Goal: Information Seeking & Learning: Learn about a topic

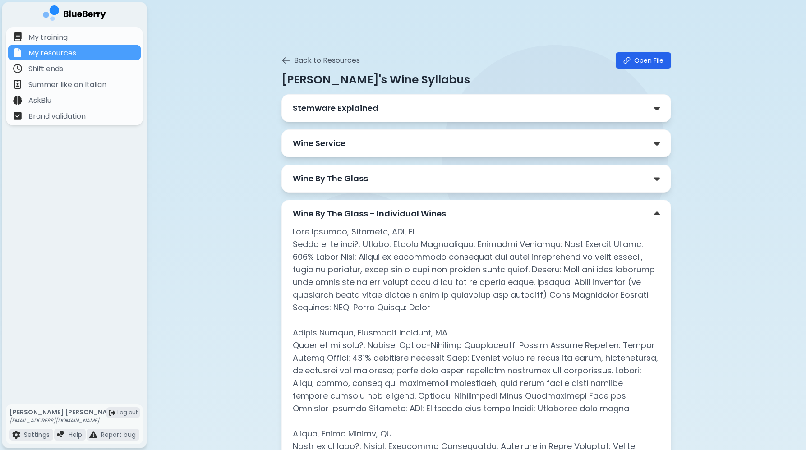
scroll to position [108, 0]
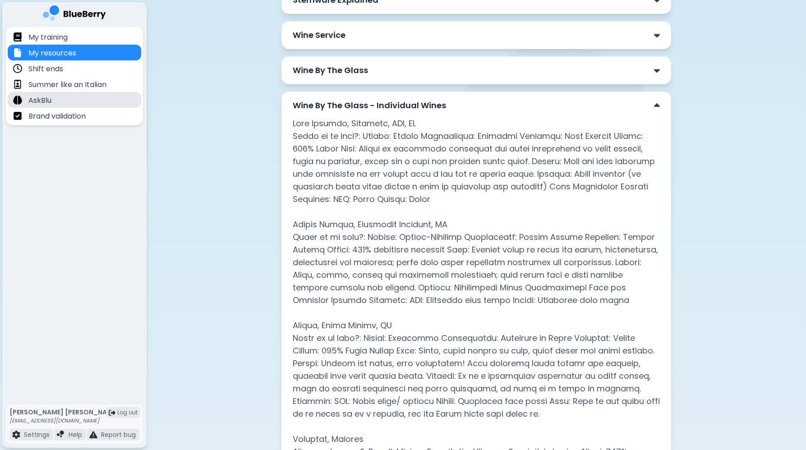
click at [83, 99] on div "AskBlu" at bounding box center [74, 100] width 133 height 16
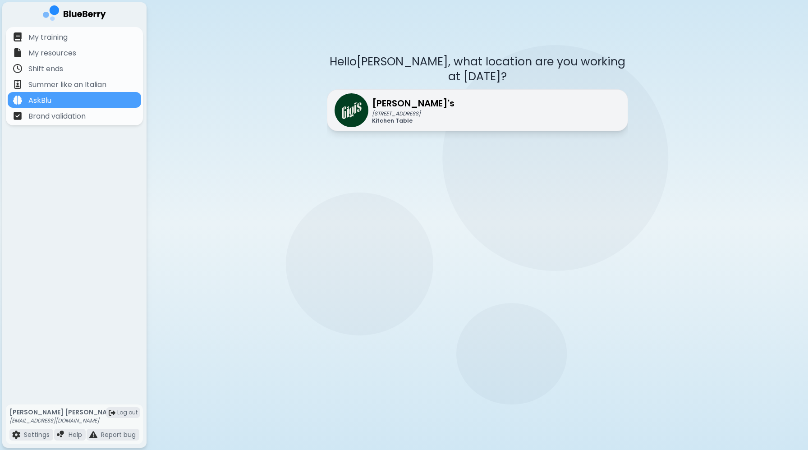
click at [437, 107] on div "[PERSON_NAME]'s [STREET_ADDRESS] Kitchen Table" at bounding box center [477, 110] width 301 height 42
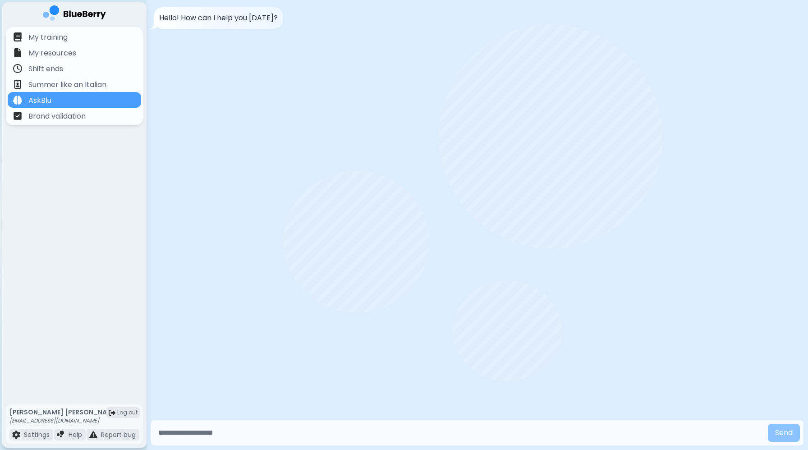
click at [270, 434] on input "text" at bounding box center [459, 433] width 609 height 18
type input "**********"
click at [768, 424] on button "Send" at bounding box center [784, 433] width 32 height 18
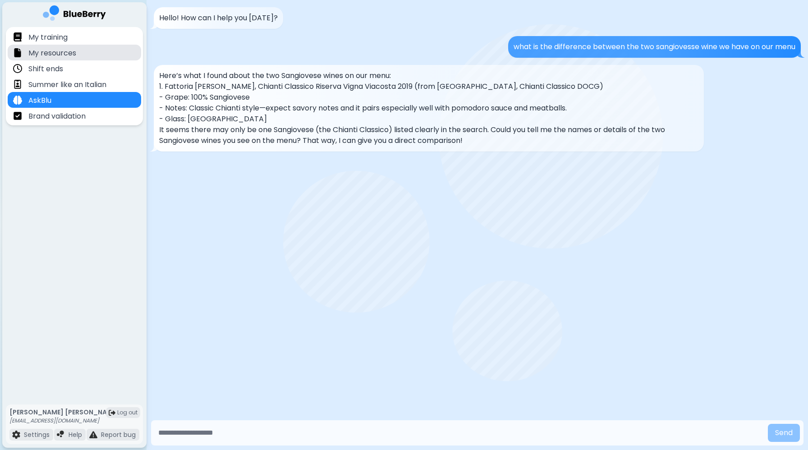
click at [84, 57] on div "My resources" at bounding box center [74, 53] width 133 height 16
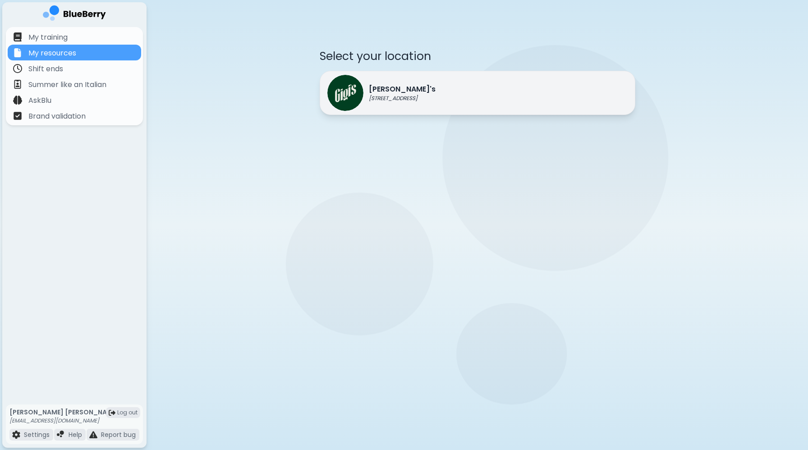
click at [443, 100] on div "[PERSON_NAME]'s [STREET_ADDRESS]" at bounding box center [478, 93] width 316 height 44
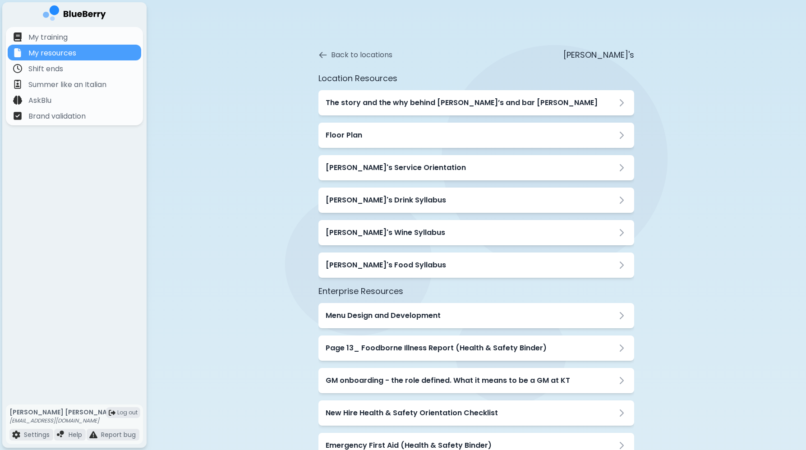
click at [443, 100] on h3 "The story and the why behind [PERSON_NAME]’s and bar [PERSON_NAME]" at bounding box center [461, 102] width 272 height 11
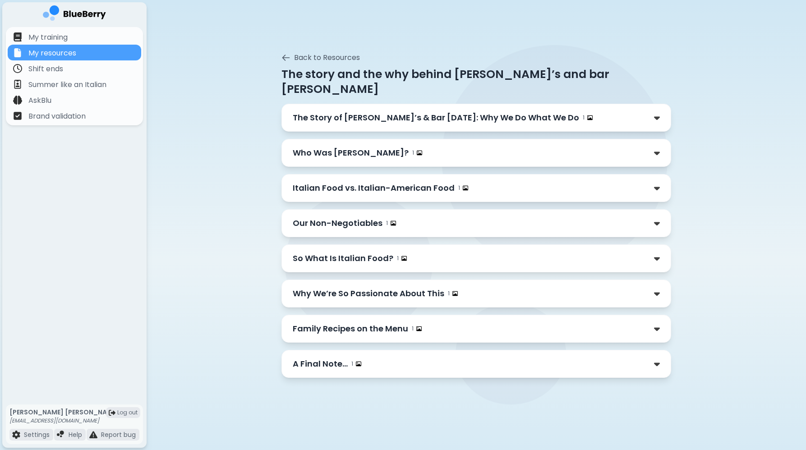
click at [448, 111] on p "The Story of [PERSON_NAME]’s & Bar [DATE]: Why We Do What We Do" at bounding box center [436, 117] width 286 height 13
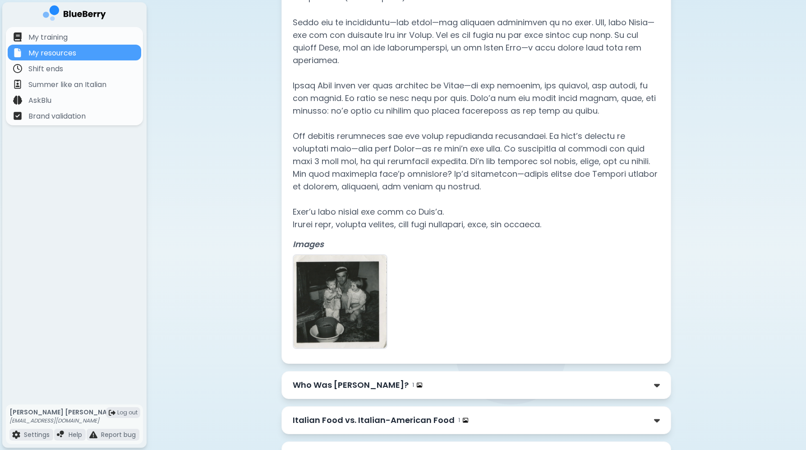
scroll to position [139, 0]
click at [98, 64] on div "Shift ends" at bounding box center [74, 68] width 133 height 16
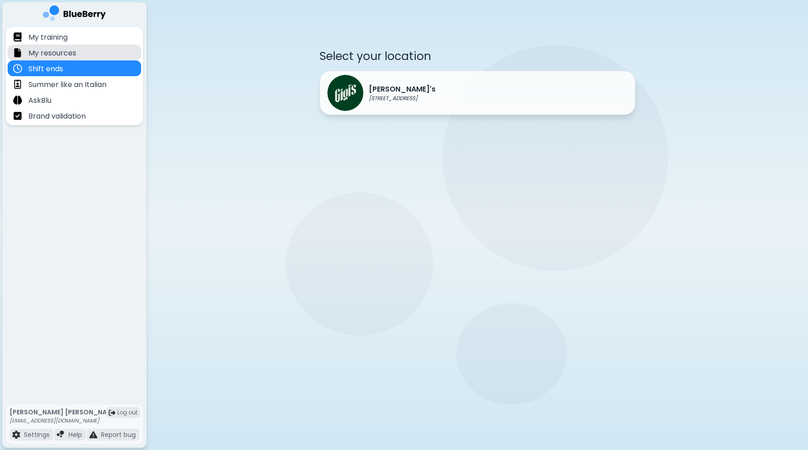
click at [69, 46] on div "My resources" at bounding box center [74, 53] width 133 height 16
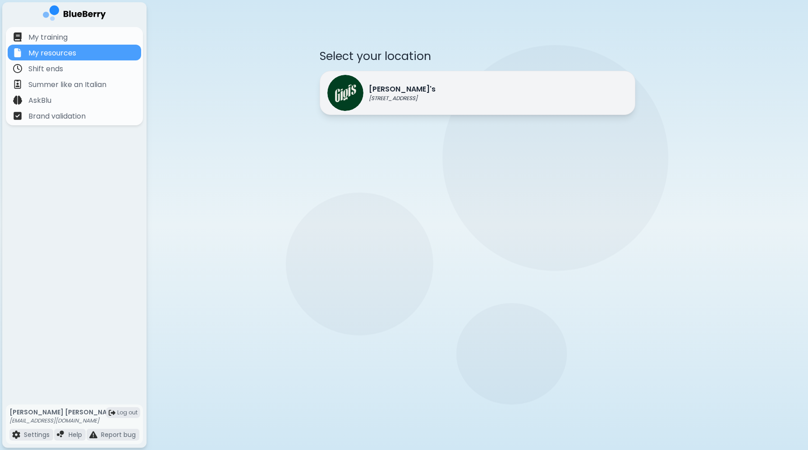
click at [466, 81] on div "[PERSON_NAME]'s [STREET_ADDRESS]" at bounding box center [478, 93] width 316 height 44
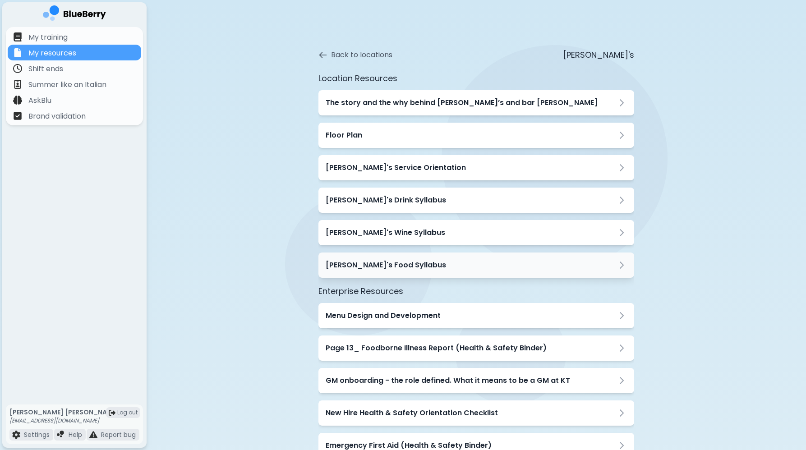
click at [429, 259] on div "[PERSON_NAME]'s Food Syllabus" at bounding box center [476, 264] width 316 height 25
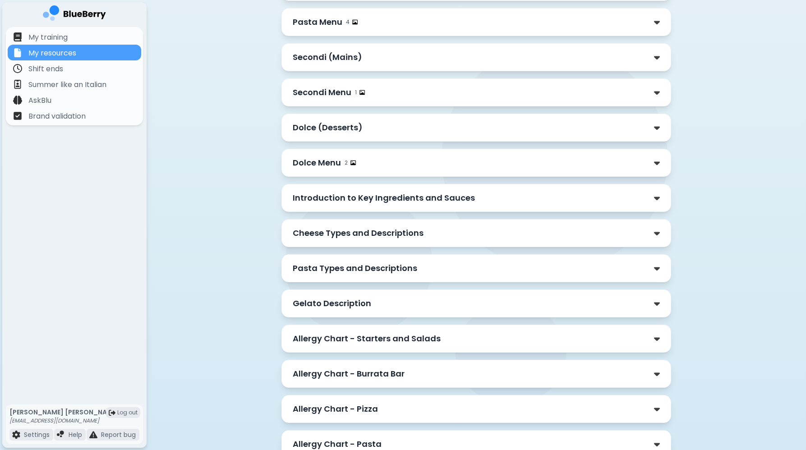
scroll to position [896, 0]
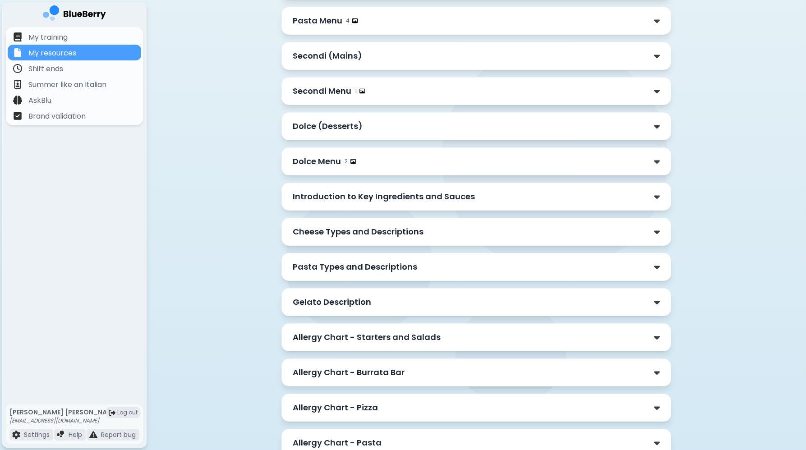
click at [587, 193] on div "Introduction to Key Ingredients and Sauces" at bounding box center [476, 196] width 367 height 13
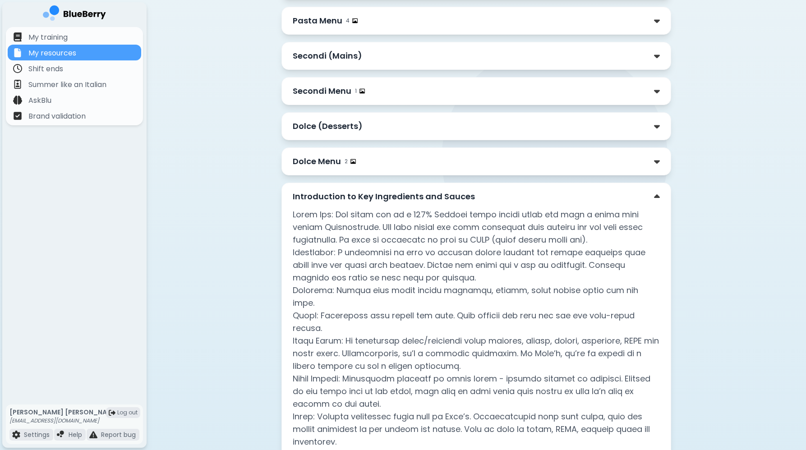
scroll to position [900, 0]
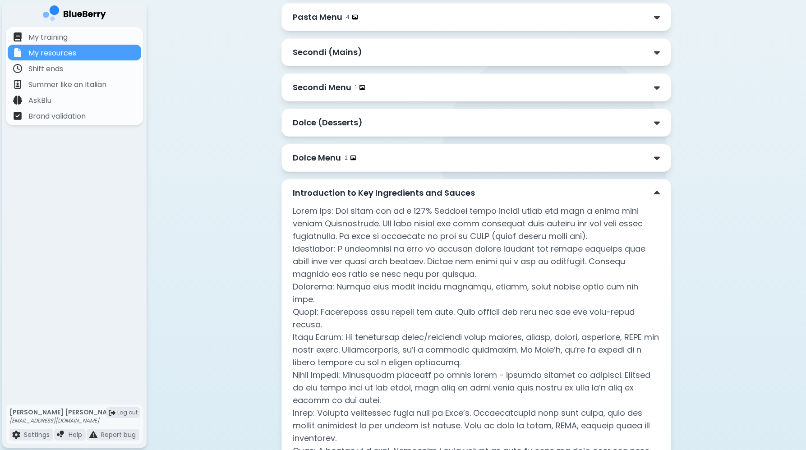
click at [512, 152] on div "Dolce Menu 2" at bounding box center [476, 157] width 367 height 13
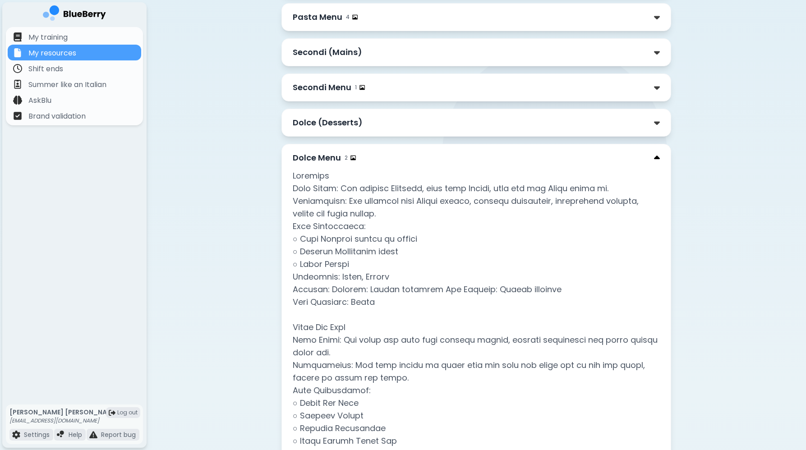
click at [657, 158] on img at bounding box center [657, 157] width 6 height 9
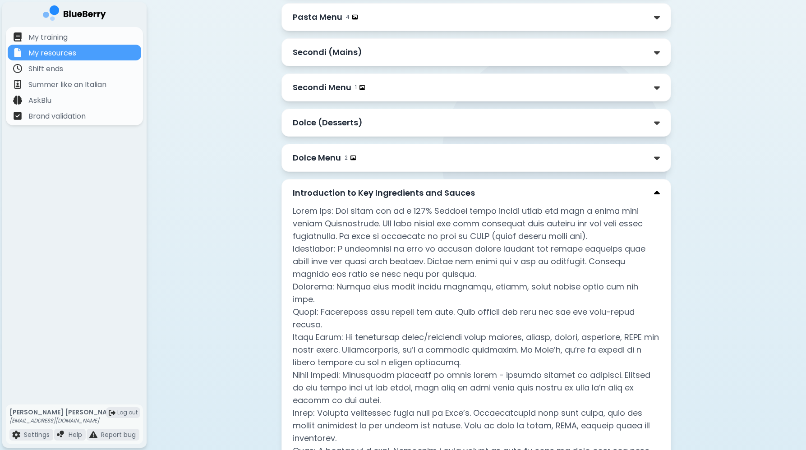
click at [656, 192] on img at bounding box center [657, 192] width 6 height 9
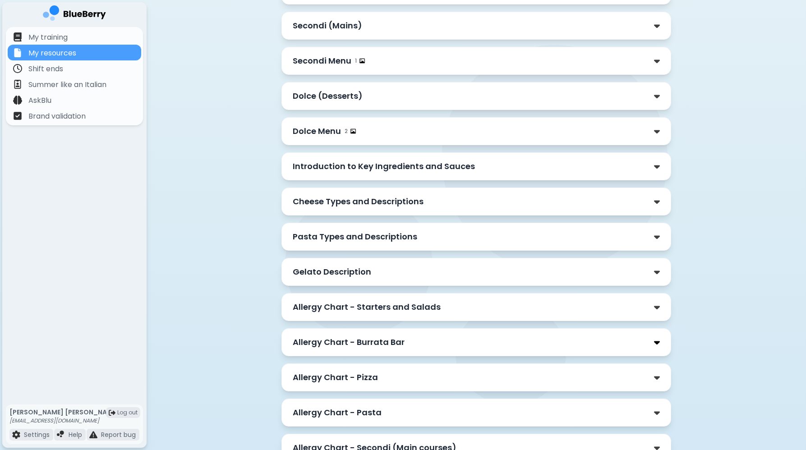
scroll to position [923, 0]
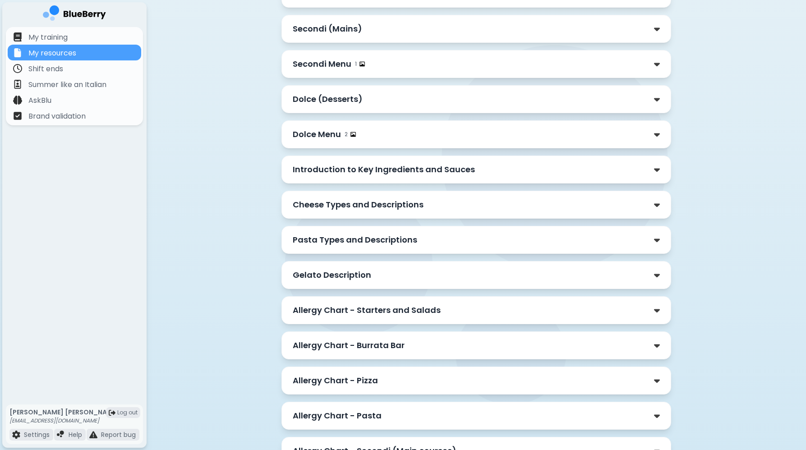
click at [660, 210] on div "Cheese Types and Descriptions" at bounding box center [475, 205] width 389 height 28
click at [658, 205] on img at bounding box center [657, 204] width 6 height 9
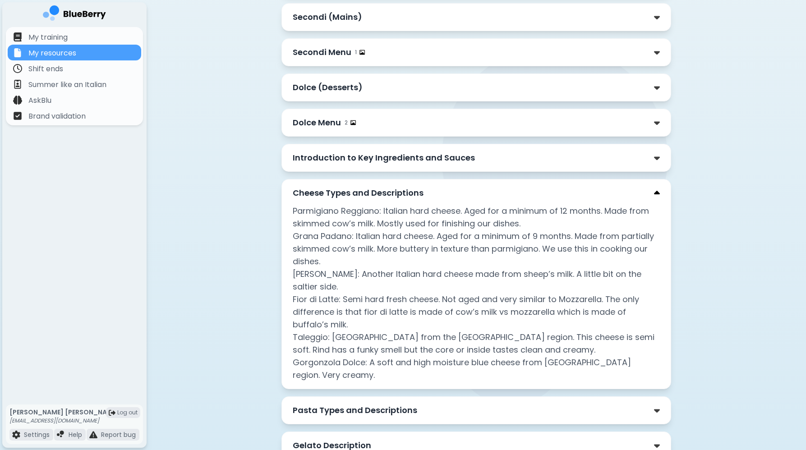
scroll to position [937, 0]
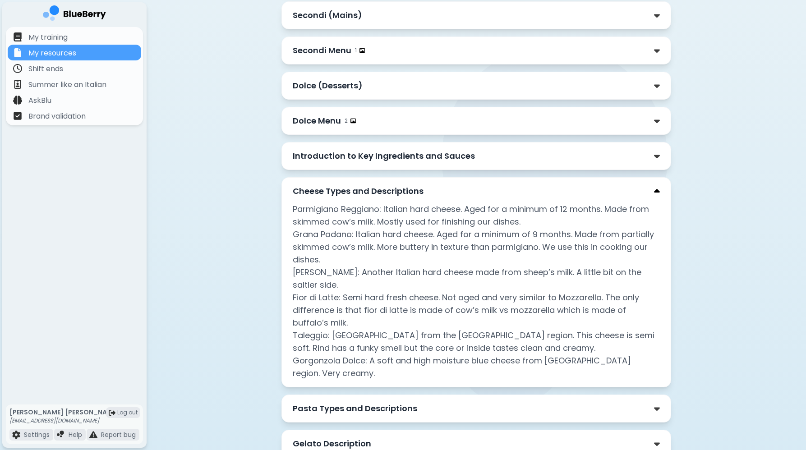
click at [659, 191] on img at bounding box center [657, 191] width 6 height 9
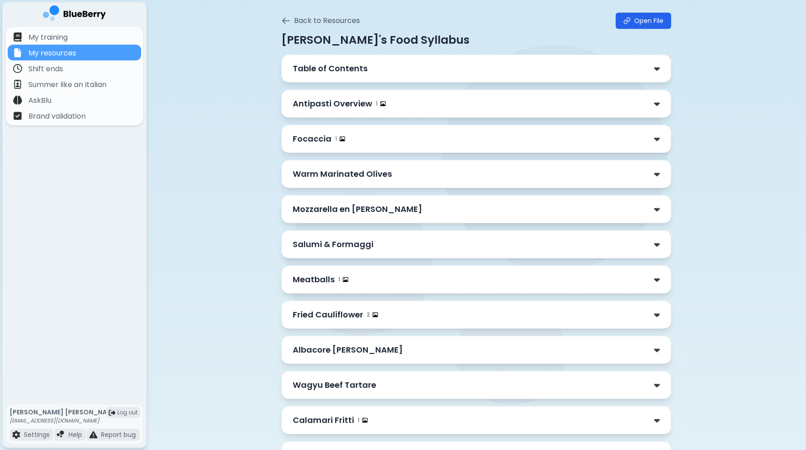
scroll to position [0, 0]
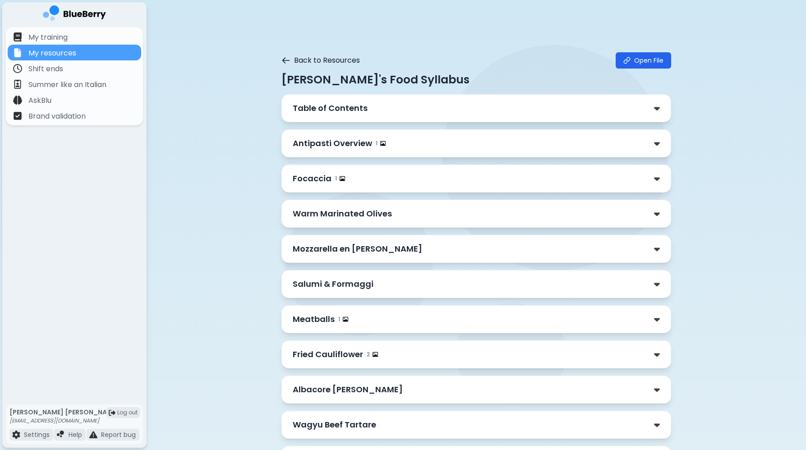
click at [293, 59] on button "Back to Resources" at bounding box center [320, 60] width 78 height 11
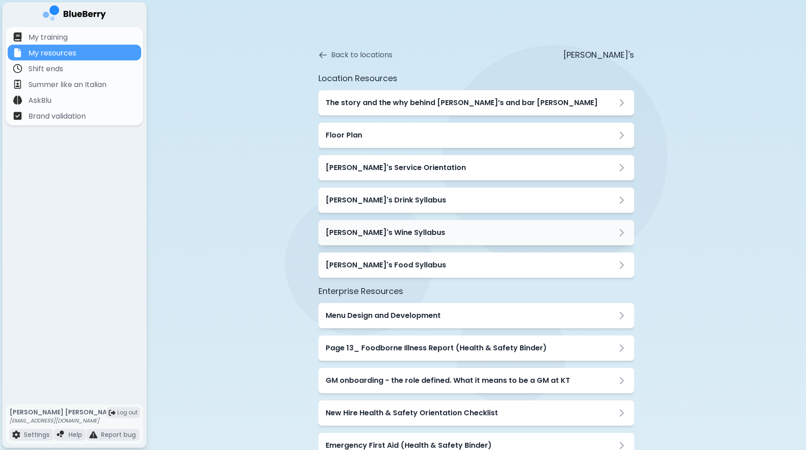
click at [407, 239] on div "[PERSON_NAME]'s Wine Syllabus" at bounding box center [476, 232] width 316 height 25
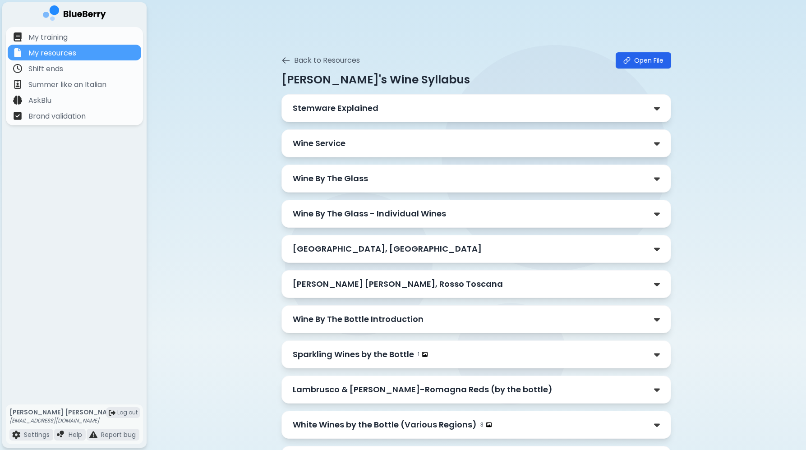
click at [449, 250] on div "[GEOGRAPHIC_DATA], [GEOGRAPHIC_DATA]" at bounding box center [476, 249] width 367 height 13
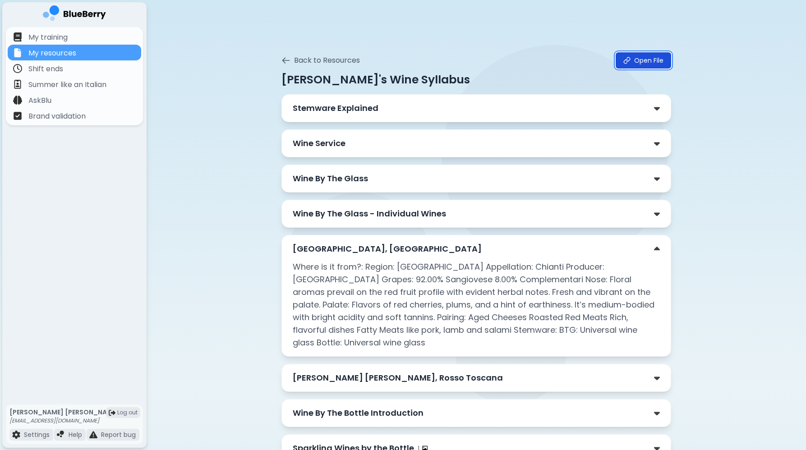
click at [646, 64] on link "Open File" at bounding box center [642, 60] width 55 height 16
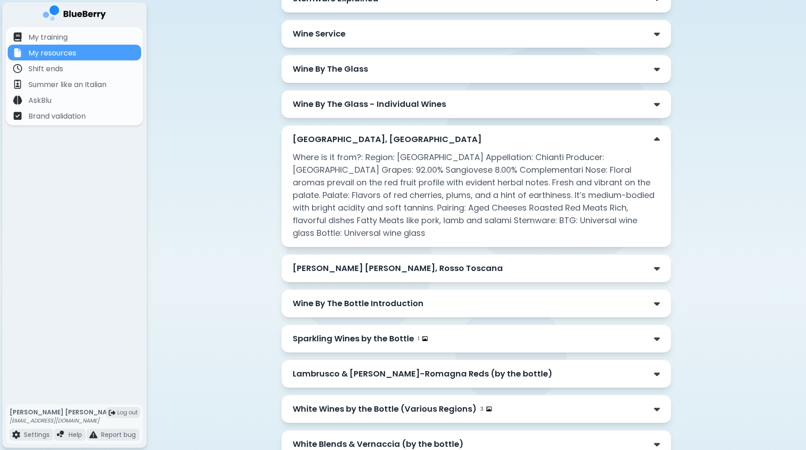
scroll to position [113, 0]
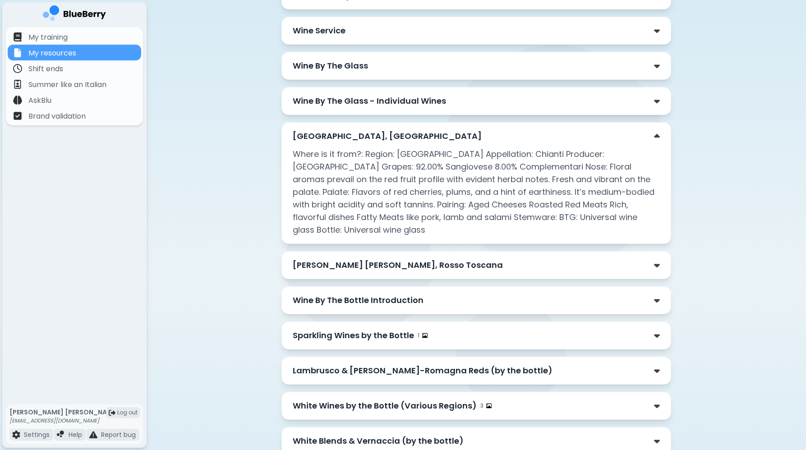
click at [338, 294] on p "Wine By The Bottle Introduction" at bounding box center [358, 300] width 131 height 13
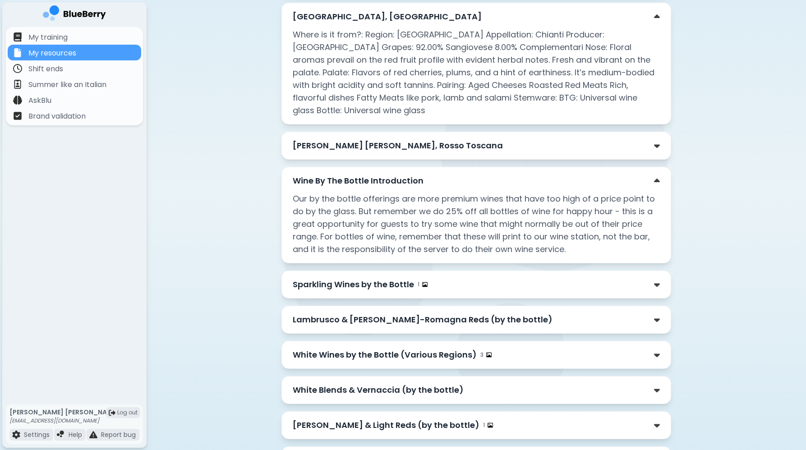
scroll to position [233, 0]
click at [421, 280] on div "1" at bounding box center [422, 283] width 10 height 7
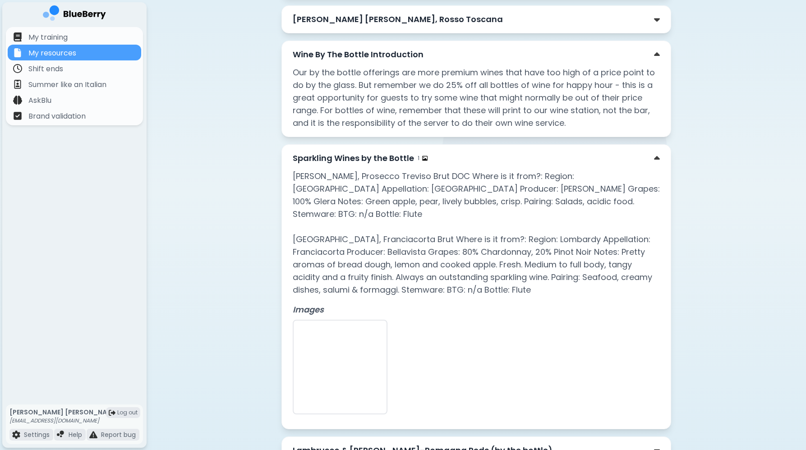
scroll to position [360, 0]
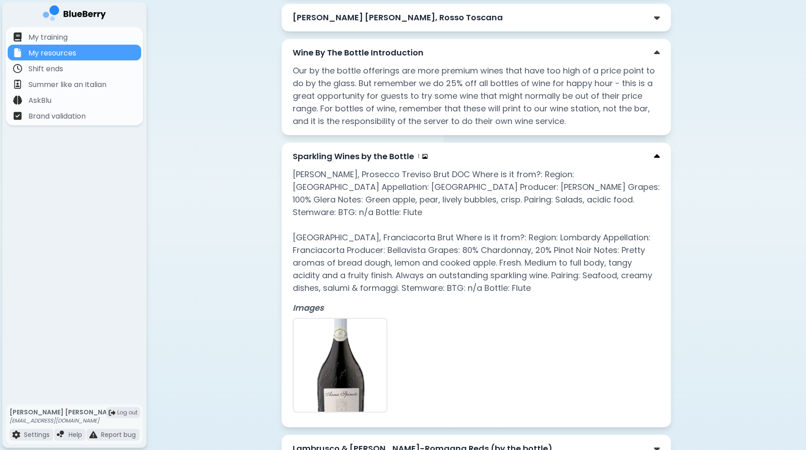
click at [655, 152] on img at bounding box center [657, 156] width 6 height 9
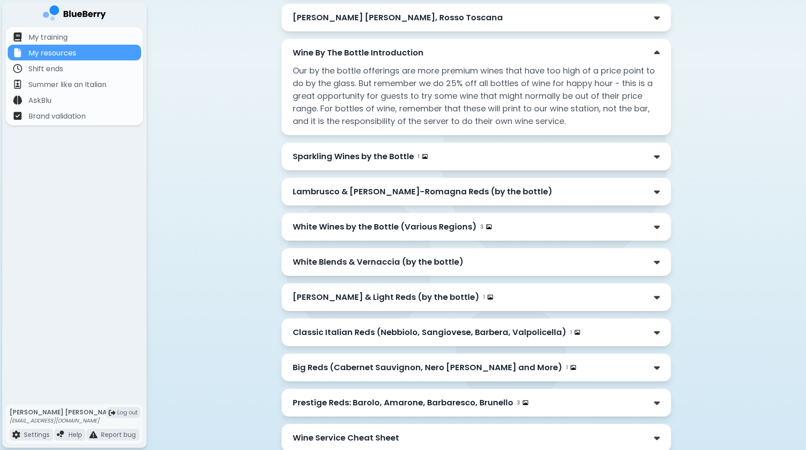
click at [558, 185] on div "Lambrusco & [PERSON_NAME]-Romagna Reds (by the bottle)" at bounding box center [476, 191] width 367 height 13
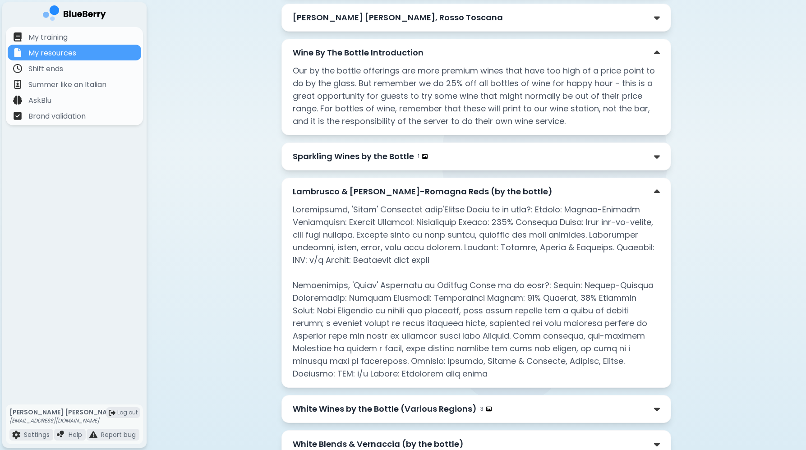
click at [558, 185] on div "Lambrusco & [PERSON_NAME]-Romagna Reds (by the bottle)" at bounding box center [476, 191] width 367 height 13
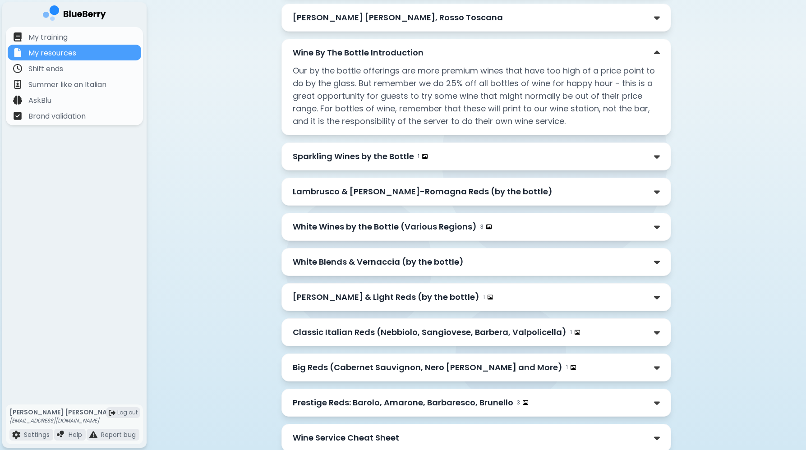
scroll to position [382, 0]
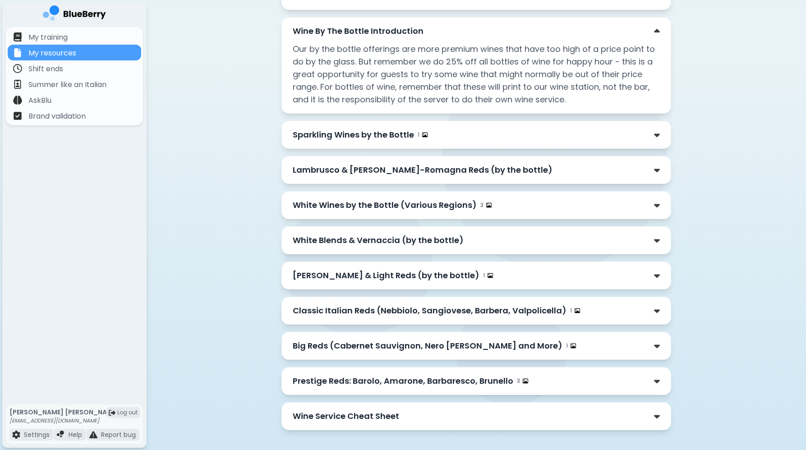
click at [660, 297] on div "Classic Italian Reds (Nebbiolo, Sangiovese, Barbera, Valpolicella) 1" at bounding box center [475, 311] width 389 height 28
click at [647, 304] on div "Classic Italian Reds (Nebbiolo, Sangiovese, Barbera, Valpolicella) 1" at bounding box center [476, 310] width 367 height 13
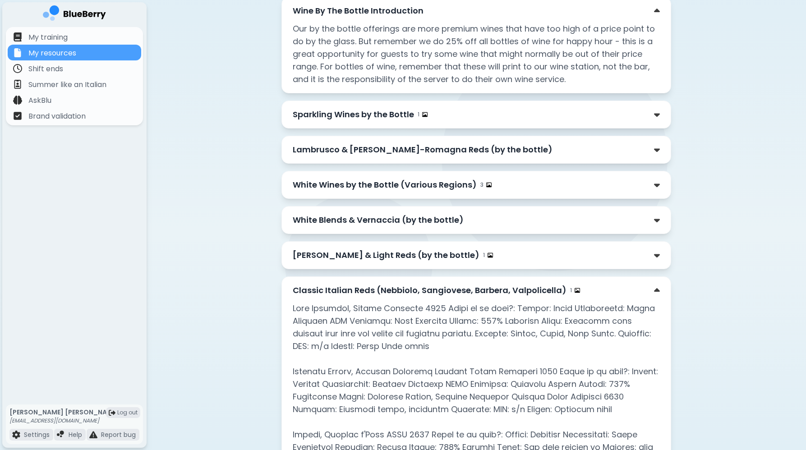
scroll to position [361, 0]
